Goal: Information Seeking & Learning: Learn about a topic

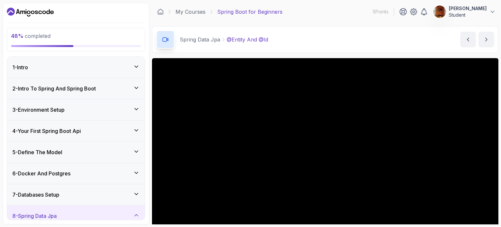
scroll to position [57, 0]
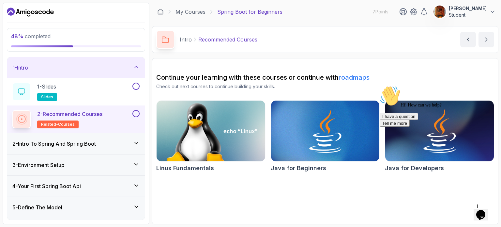
drag, startPoint x: 87, startPoint y: 176, endPoint x: 87, endPoint y: 146, distance: 30.0
click at [87, 146] on div "1 - Intro 1 - Slides slides 2 - Recommended Courses related-courses 2 - Intro T…" at bounding box center [76, 138] width 138 height 163
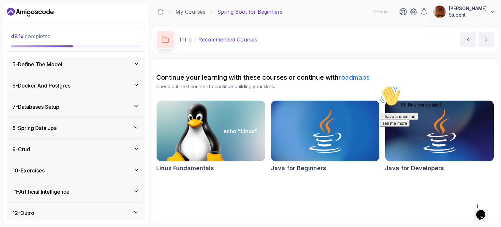
scroll to position [143, 0]
click at [380, 86] on icon "Chat attention grabber" at bounding box center [380, 86] width 0 height 0
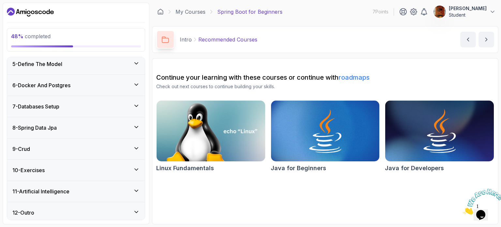
click at [71, 147] on div "9 - Crud" at bounding box center [75, 149] width 127 height 8
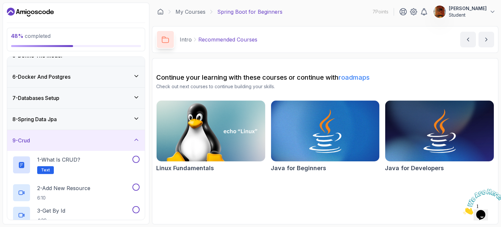
scroll to position [88, 0]
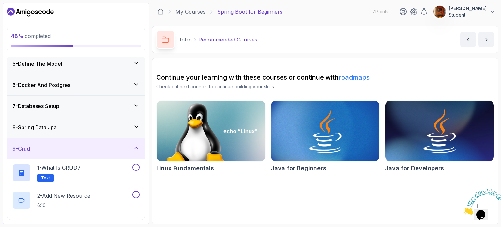
click at [76, 132] on div "8 - Spring Data Jpa" at bounding box center [76, 127] width 138 height 21
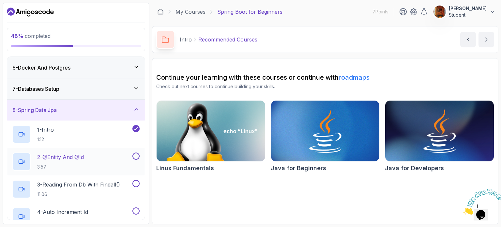
scroll to position [105, 0]
click at [73, 158] on p "2 - @Entity And @Id" at bounding box center [60, 157] width 47 height 8
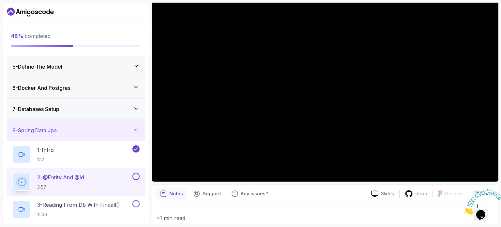
scroll to position [85, 0]
click at [101, 104] on div "7 - Databases Setup" at bounding box center [76, 109] width 138 height 21
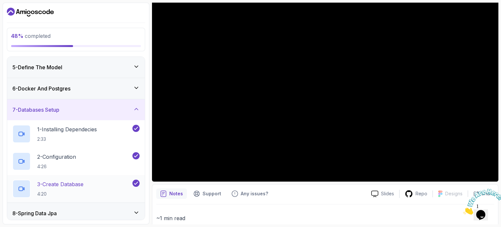
click at [98, 176] on div "3 - Create Database 4:20" at bounding box center [76, 188] width 138 height 27
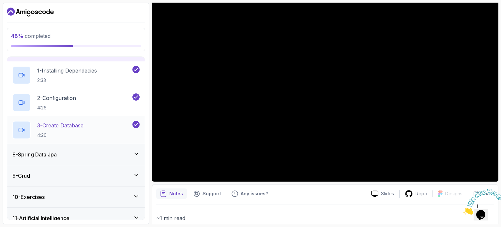
scroll to position [150, 0]
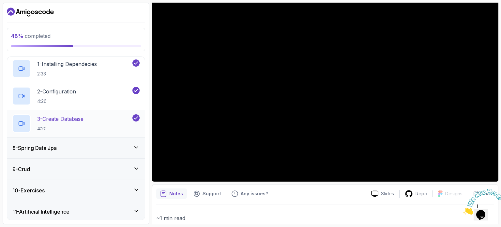
click at [113, 118] on div "3 - Create Database 4:20" at bounding box center [71, 123] width 119 height 18
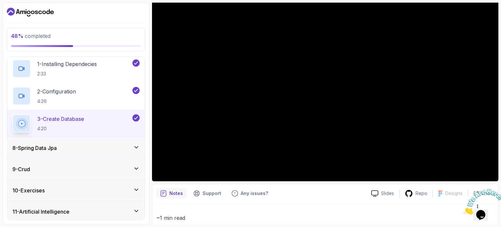
scroll to position [71, 0]
